Goal: Information Seeking & Learning: Learn about a topic

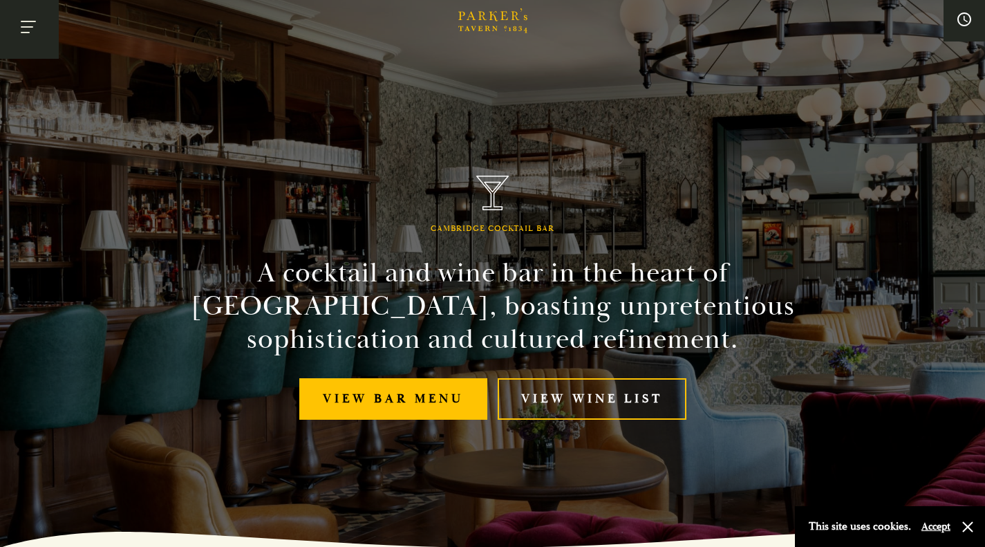
click at [28, 30] on button "Toggle navigation" at bounding box center [29, 29] width 59 height 59
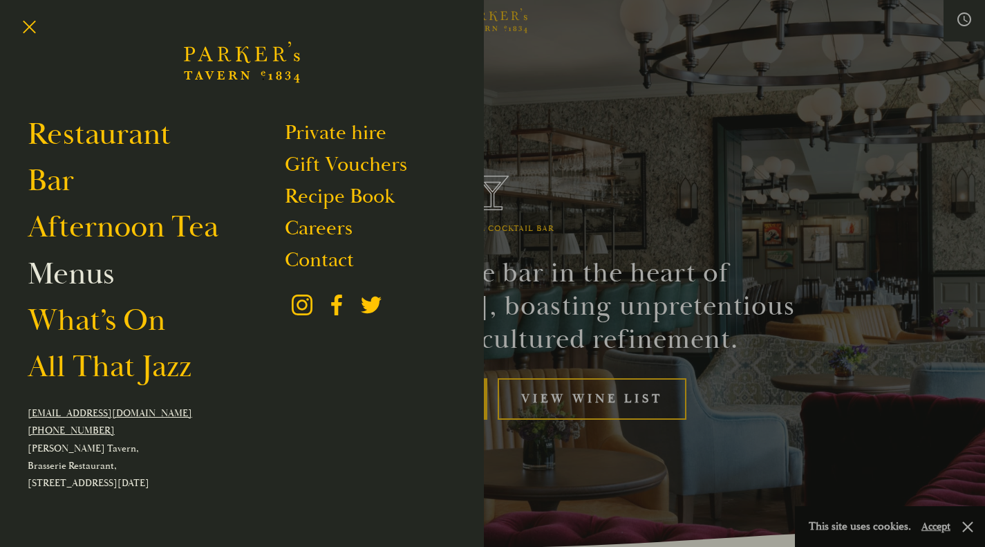
click at [91, 275] on link "Menus" at bounding box center [71, 273] width 86 height 39
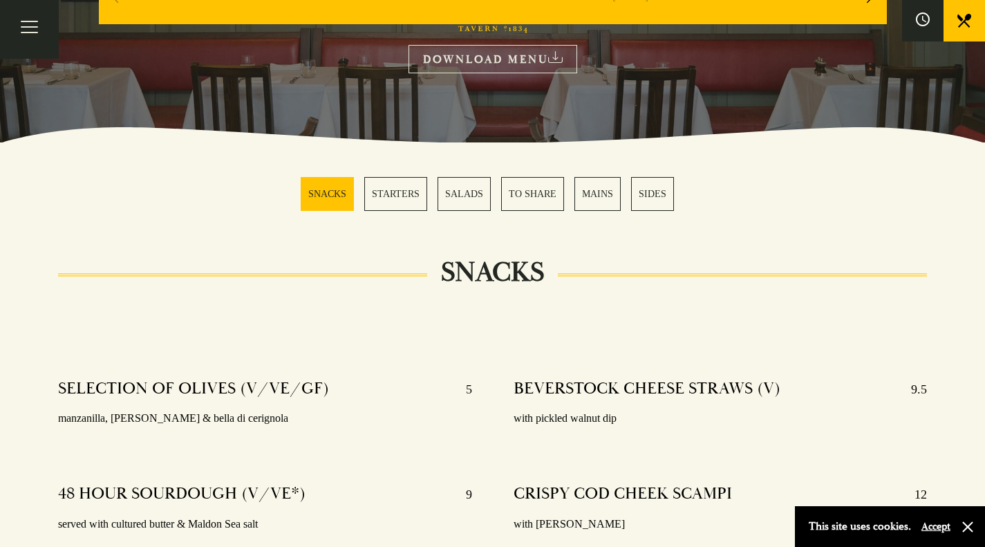
scroll to position [273, 0]
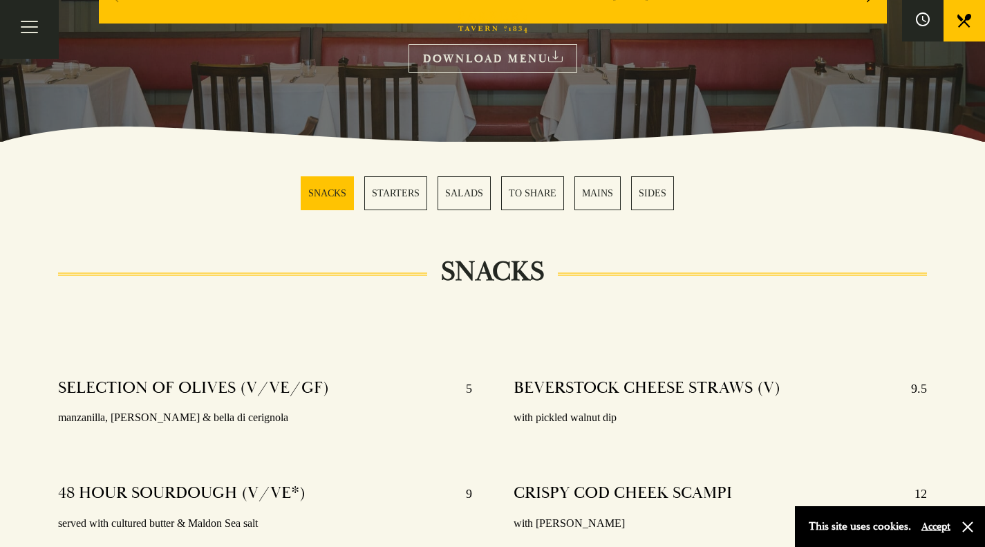
click at [404, 189] on link "STARTERS" at bounding box center [395, 193] width 63 height 34
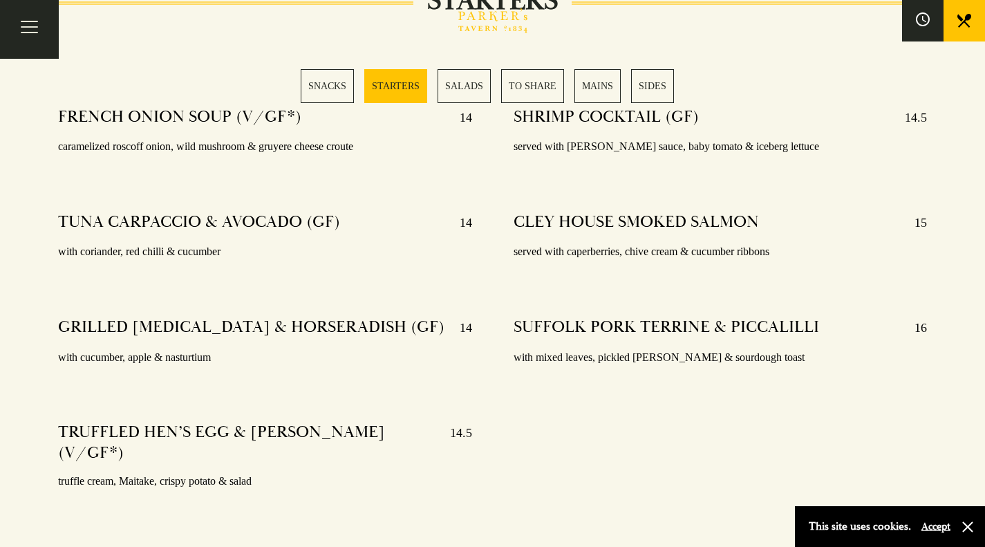
scroll to position [1137, 0]
click at [536, 89] on link "TO SHARE" at bounding box center [532, 86] width 63 height 34
